Goal: Transaction & Acquisition: Purchase product/service

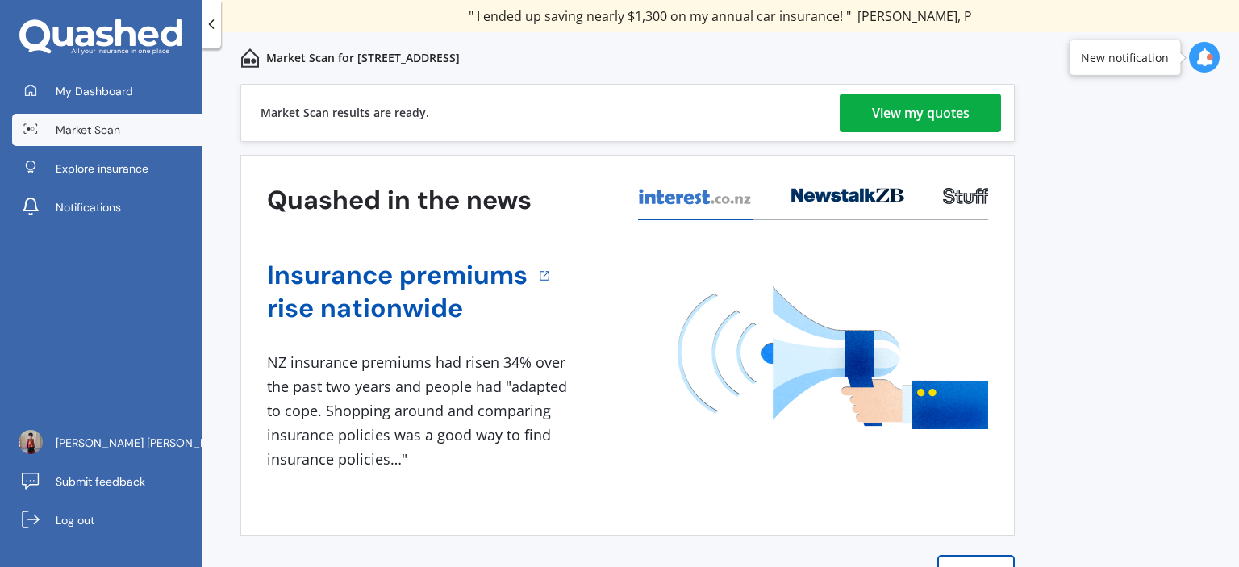
click at [909, 111] on div "View my quotes" at bounding box center [921, 113] width 98 height 39
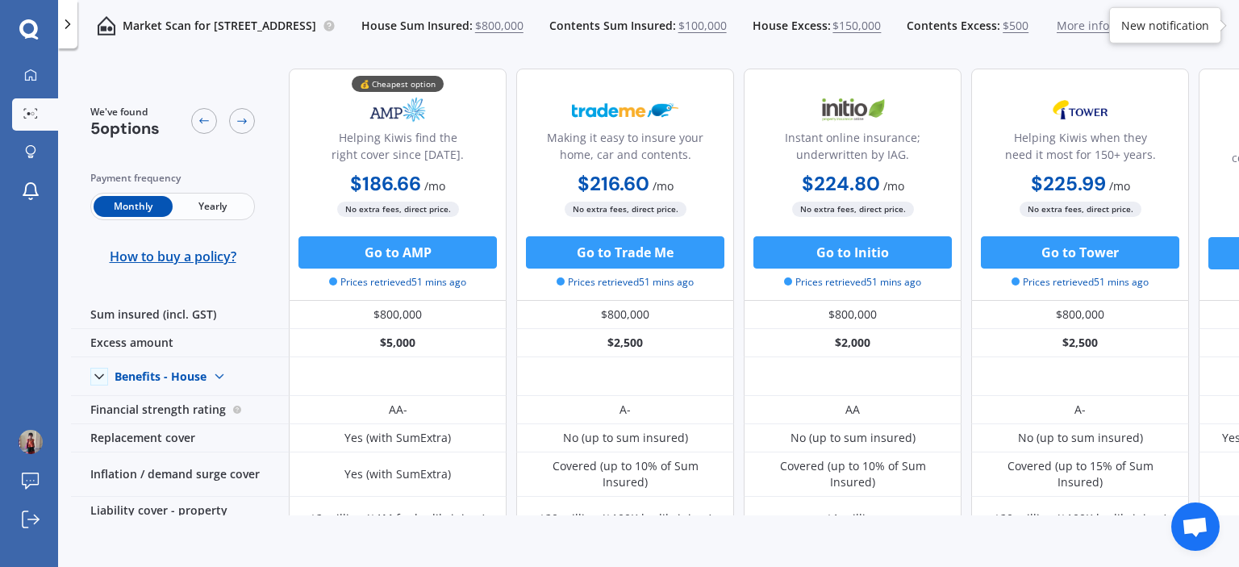
click at [207, 215] on span "Yearly" at bounding box center [212, 206] width 79 height 21
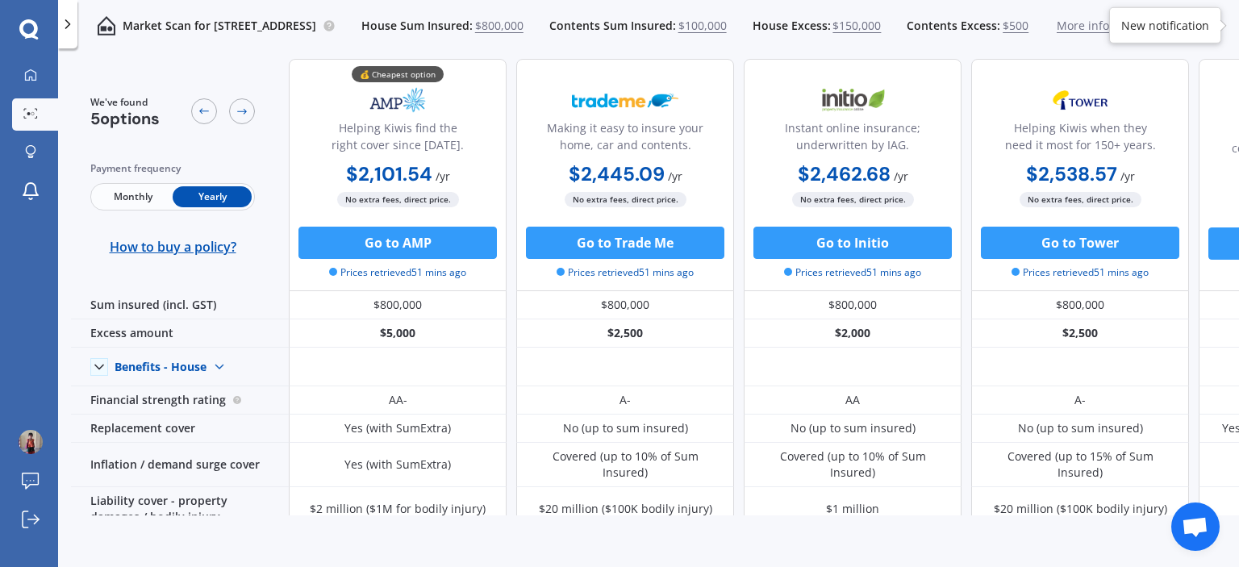
scroll to position [6, 0]
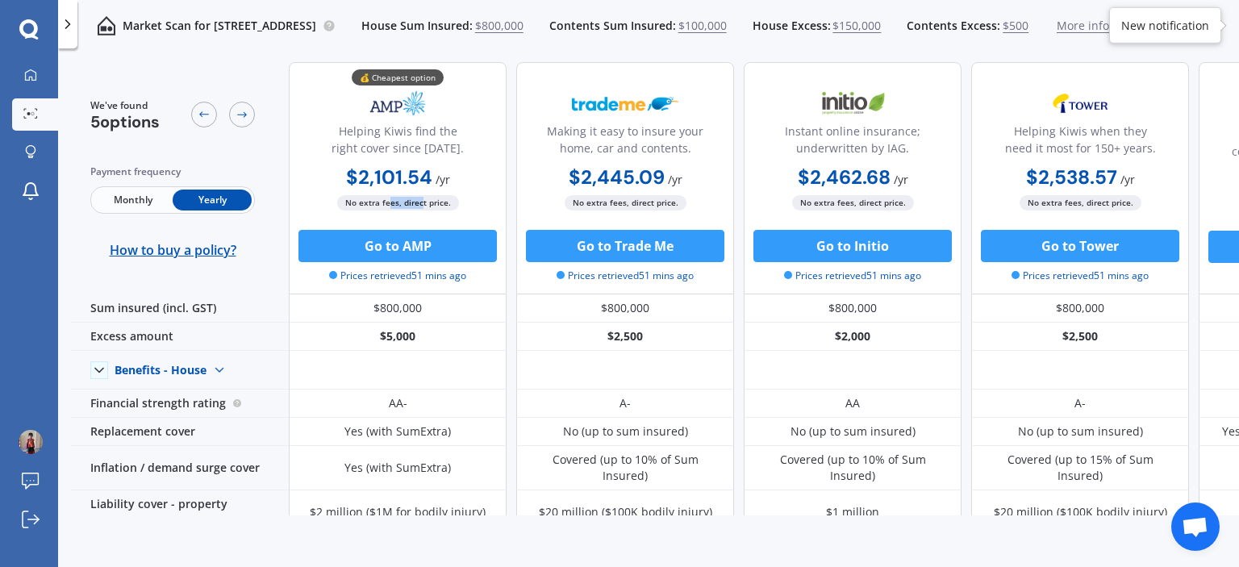
drag, startPoint x: 389, startPoint y: 204, endPoint x: 421, endPoint y: 202, distance: 32.4
click at [421, 202] on span "No extra fees, direct price." at bounding box center [398, 202] width 122 height 15
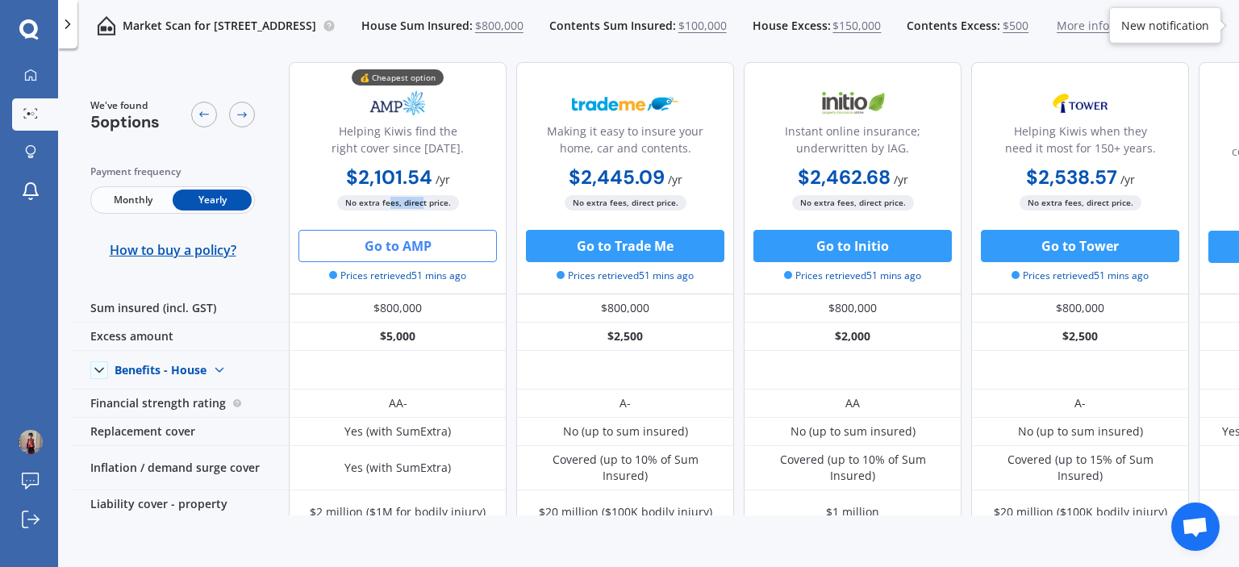
drag, startPoint x: 459, startPoint y: 254, endPoint x: 433, endPoint y: 249, distance: 27.2
click at [433, 249] on button "Go to AMP" at bounding box center [398, 246] width 199 height 32
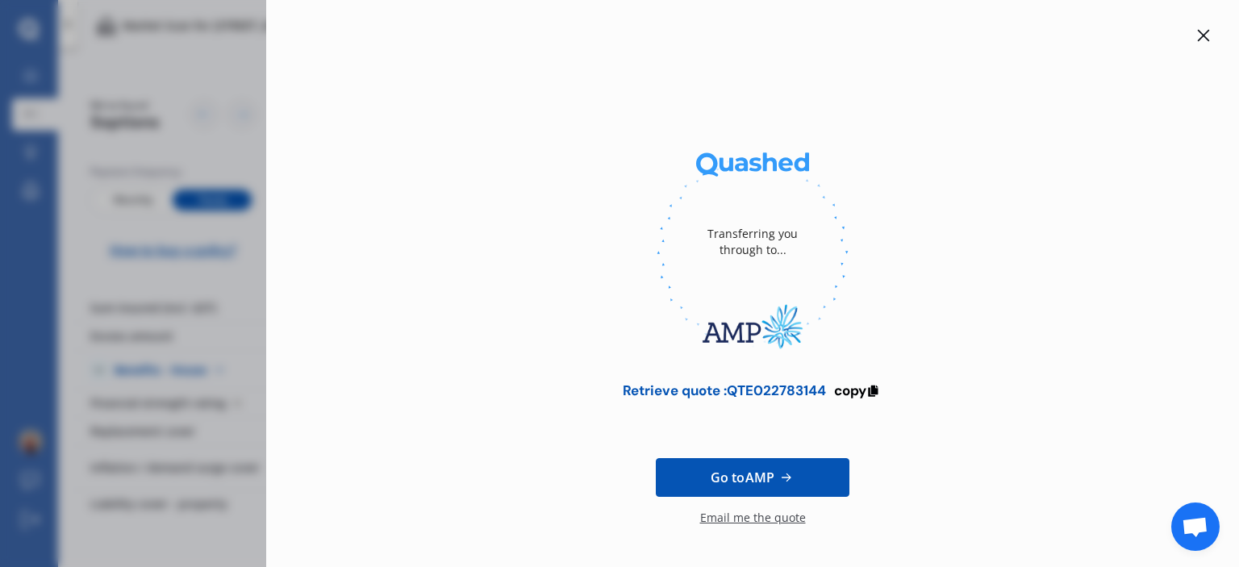
click at [1198, 36] on icon at bounding box center [1204, 35] width 13 height 13
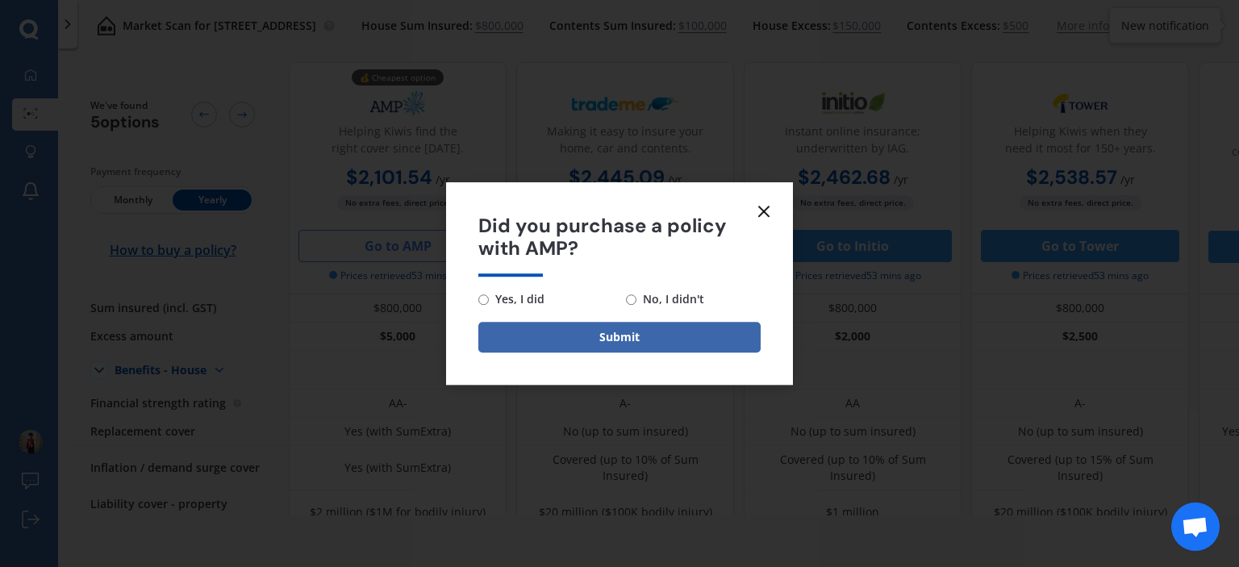
click at [784, 192] on form "Did you purchase a policy with AMP? Yes, I did No, I didn't Submit" at bounding box center [619, 283] width 347 height 203
click at [775, 213] on form "Did you purchase a policy with AMP? Yes, I did No, I didn't Submit" at bounding box center [619, 283] width 347 height 203
click at [762, 212] on line at bounding box center [764, 212] width 10 height 10
